Goal: Find specific page/section: Find specific page/section

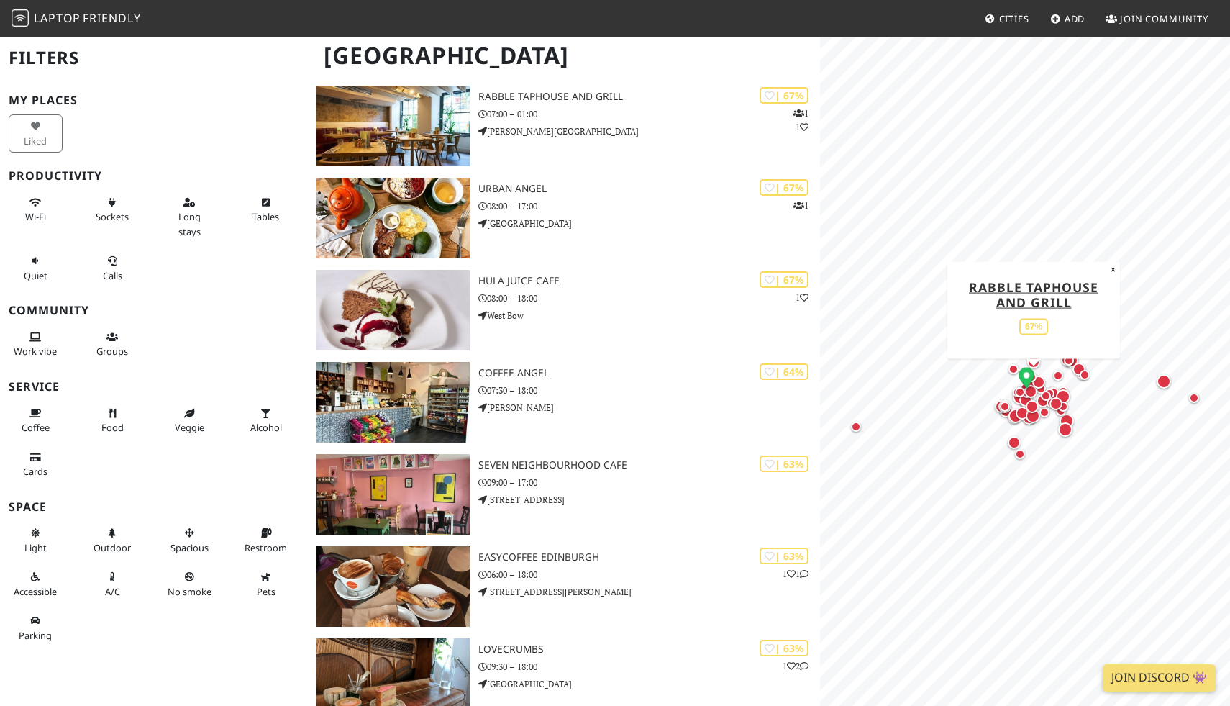
scroll to position [2267, 0]
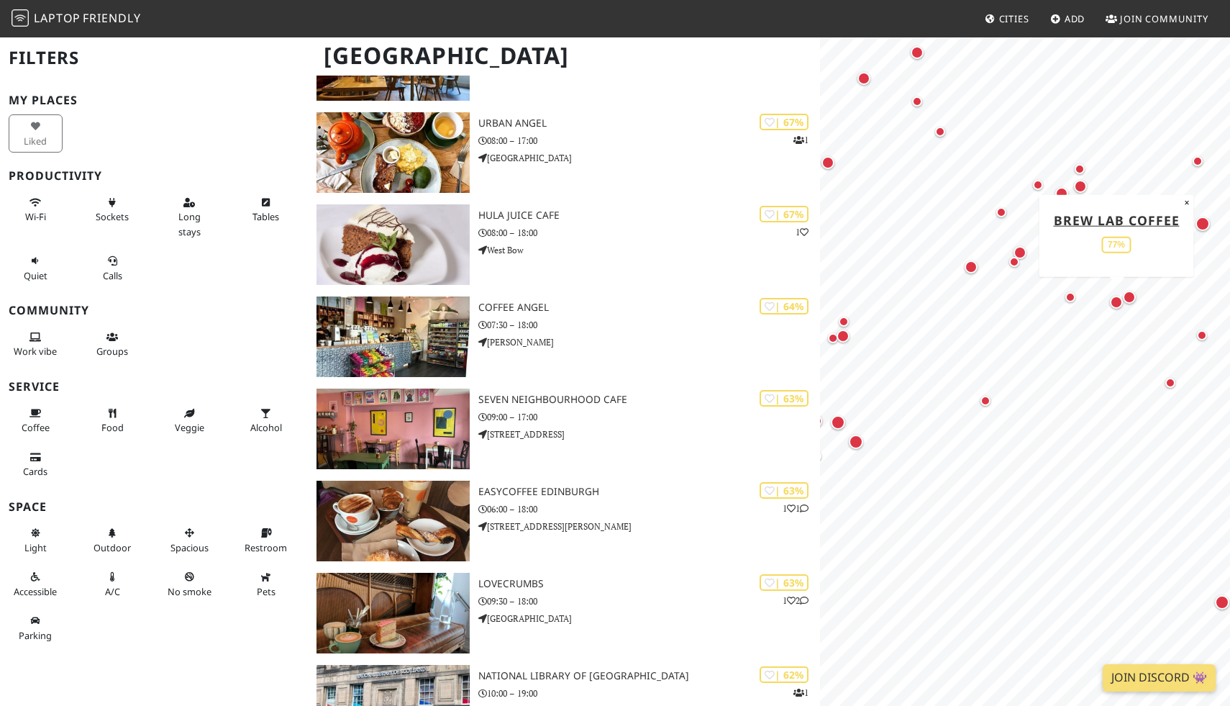
click at [1112, 301] on div "Map marker" at bounding box center [1116, 302] width 13 height 13
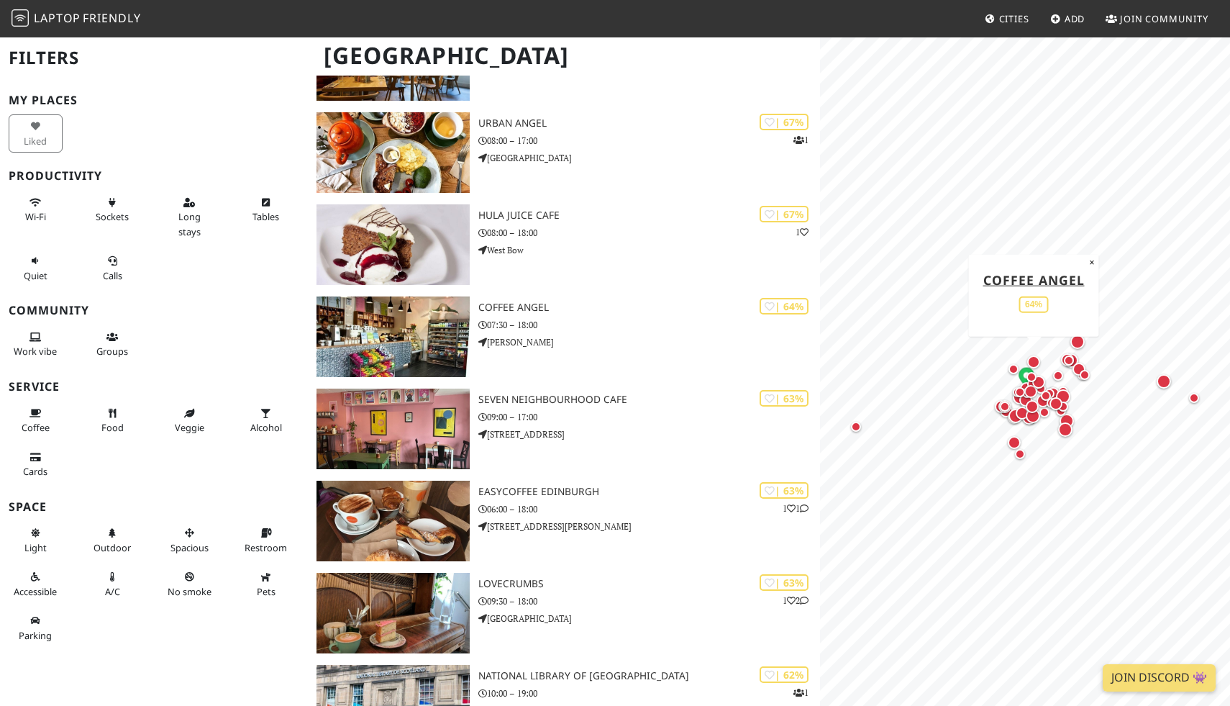
scroll to position [2326, 0]
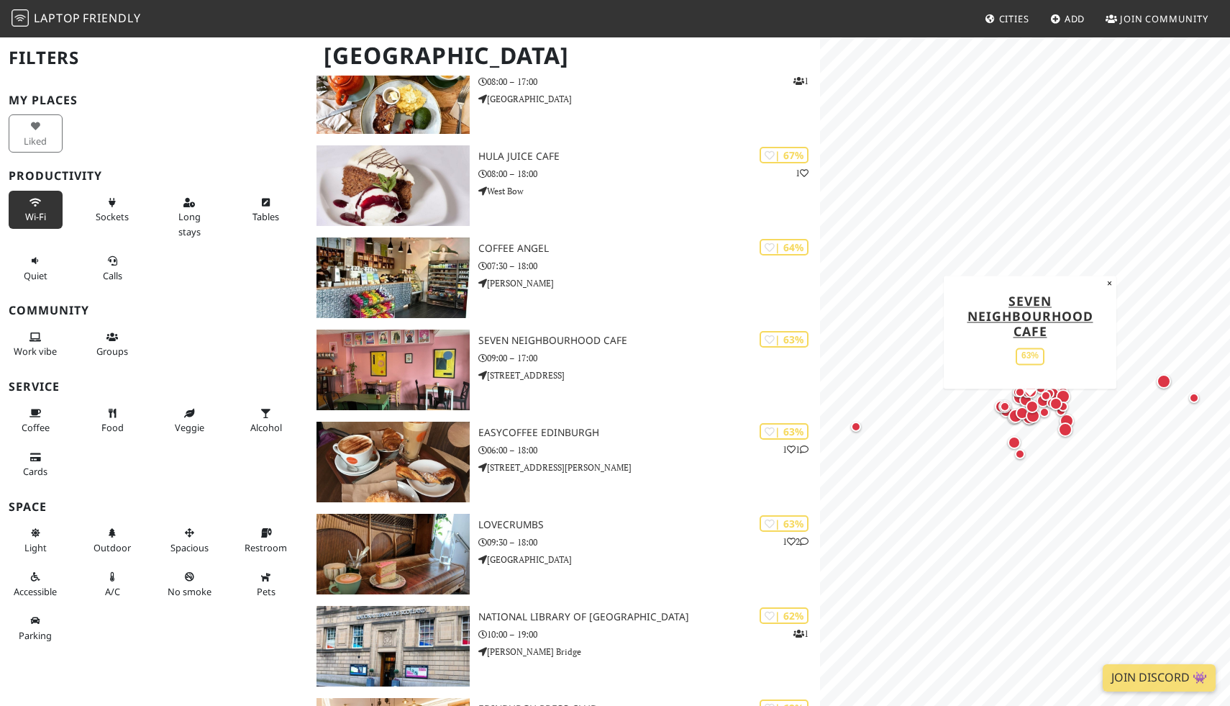
click at [29, 212] on span "Wi-Fi" at bounding box center [35, 216] width 21 height 13
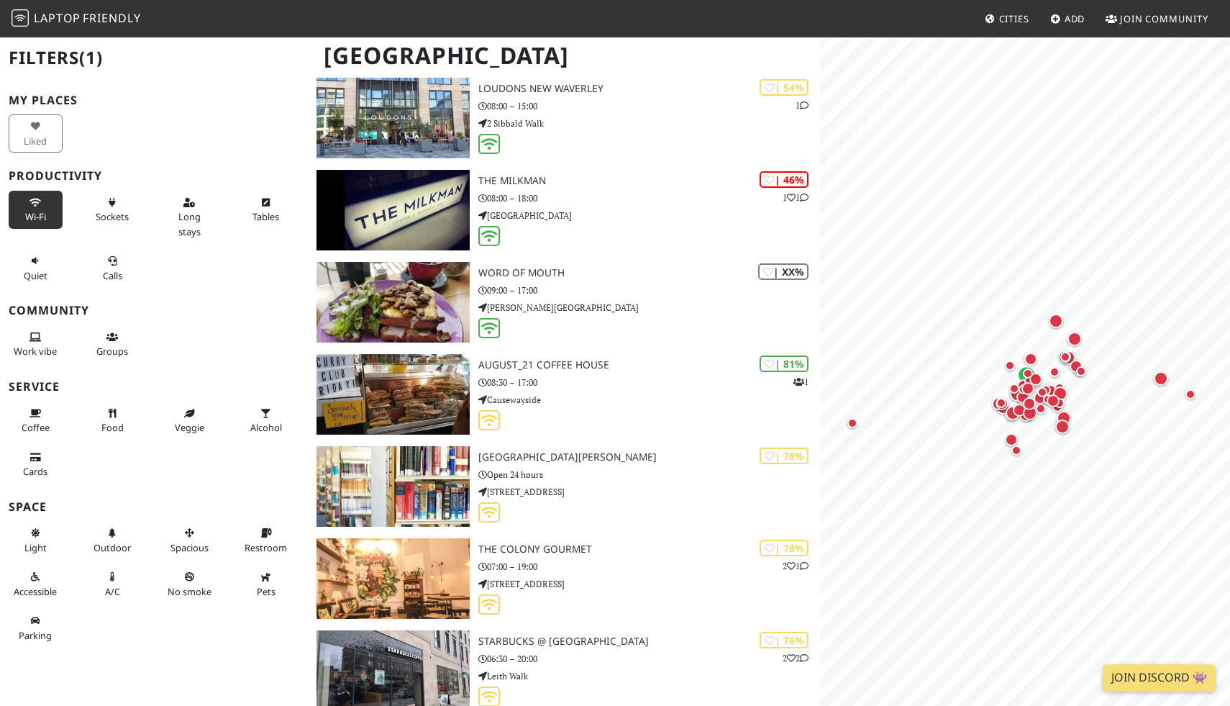
scroll to position [1430, 0]
